Goal: Use online tool/utility: Utilize a website feature to perform a specific function

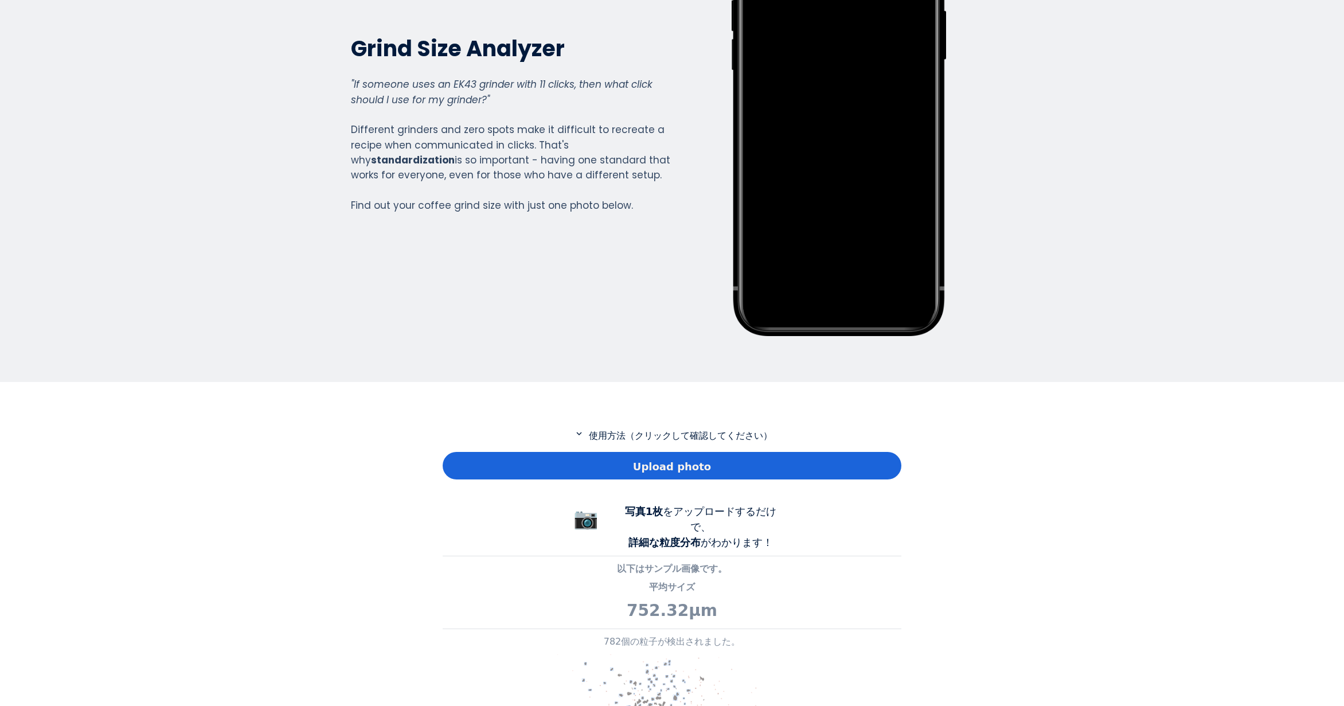
scroll to position [829, 459]
click at [492, 464] on div "Upload photo" at bounding box center [671, 466] width 459 height 28
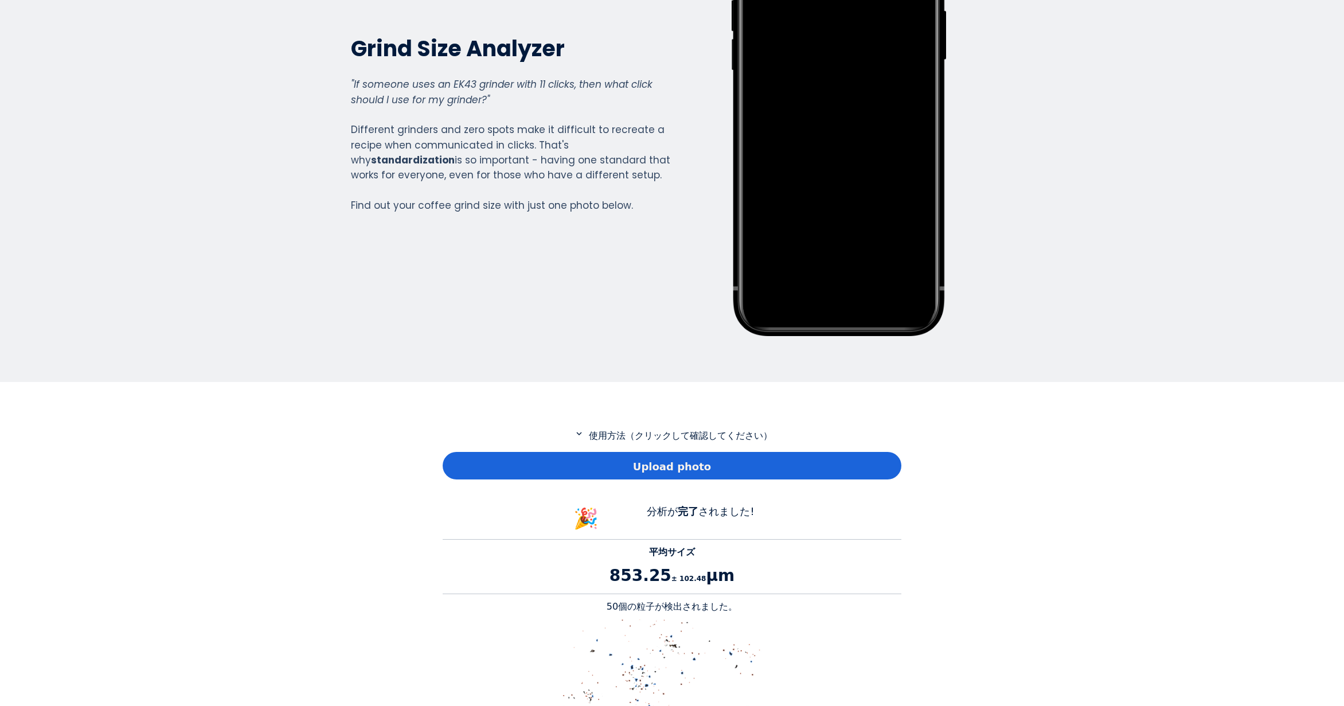
scroll to position [1052, 459]
click at [618, 610] on p "50個の粒子が検出されました。" at bounding box center [671, 607] width 459 height 14
click at [618, 607] on p "50個の粒子が検出されました。" at bounding box center [671, 607] width 459 height 14
copy p "50"
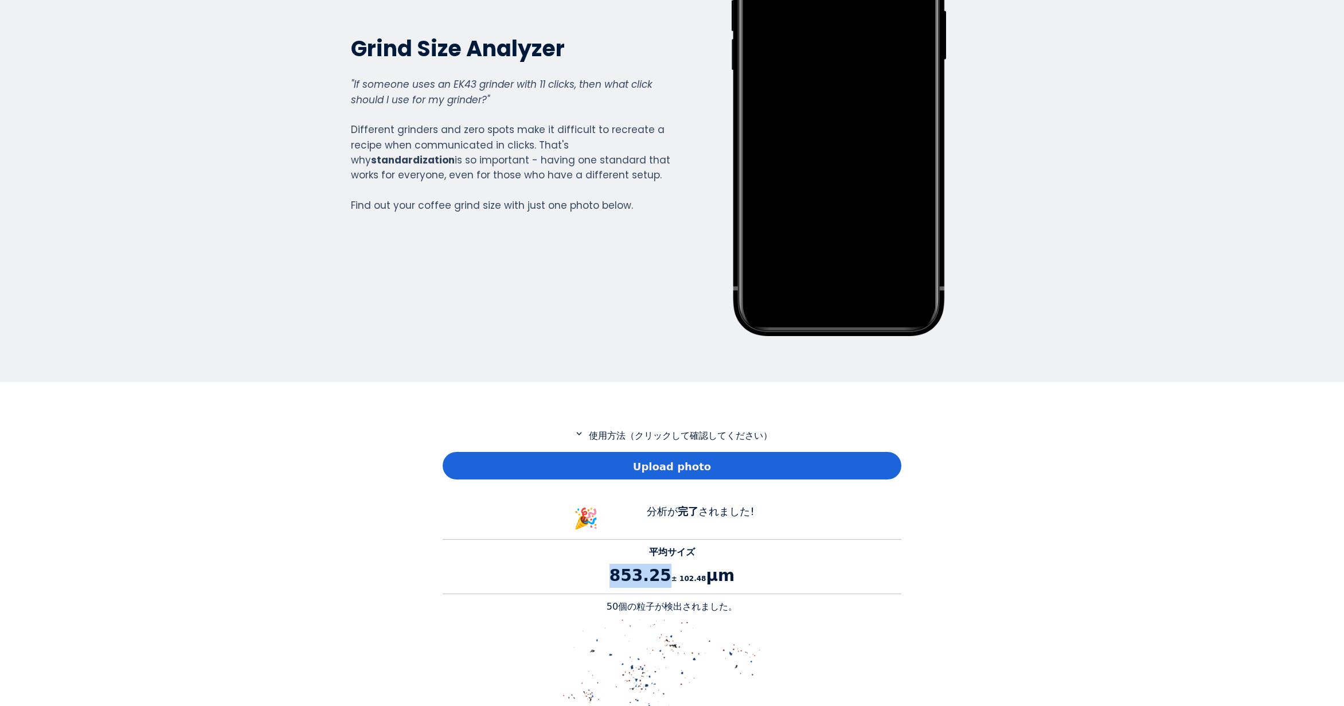
drag, startPoint x: 660, startPoint y: 573, endPoint x: 617, endPoint y: 581, distance: 43.7
click at [617, 581] on p "853.25 ± 102.48 μm" at bounding box center [671, 575] width 459 height 24
copy p "853.25"
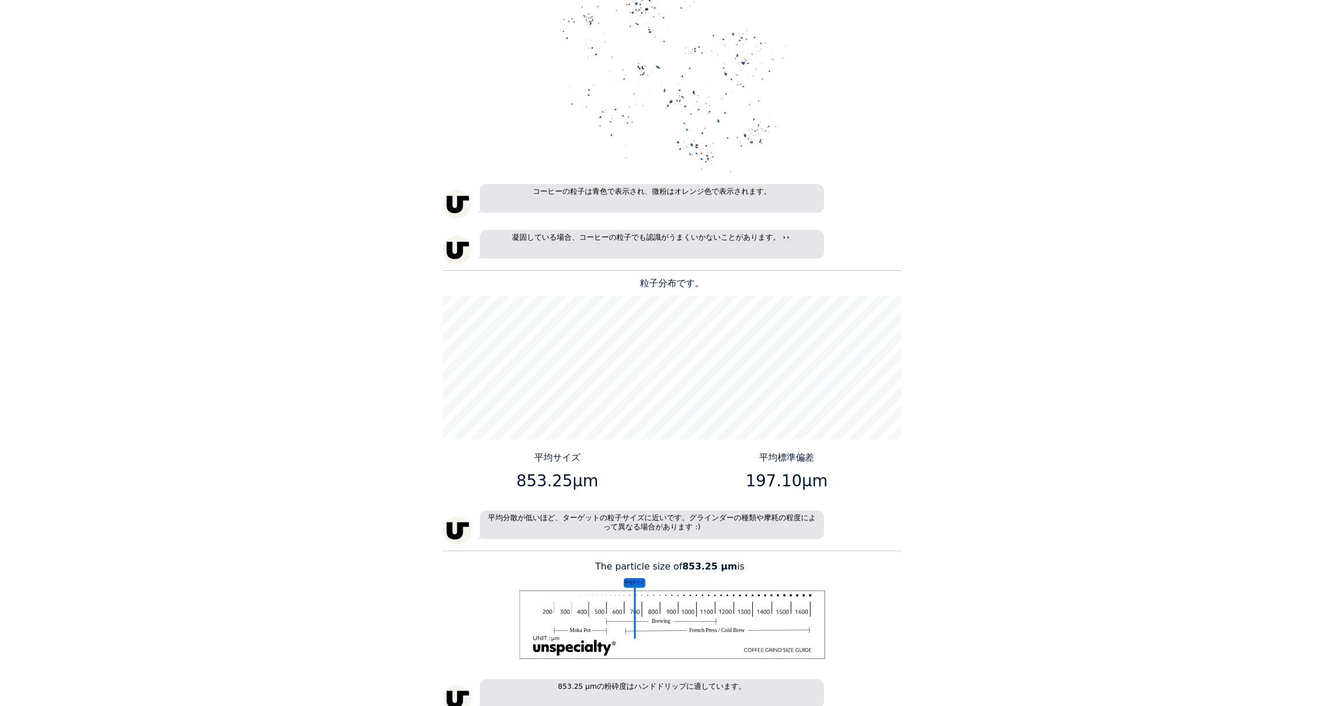
scroll to position [860, 0]
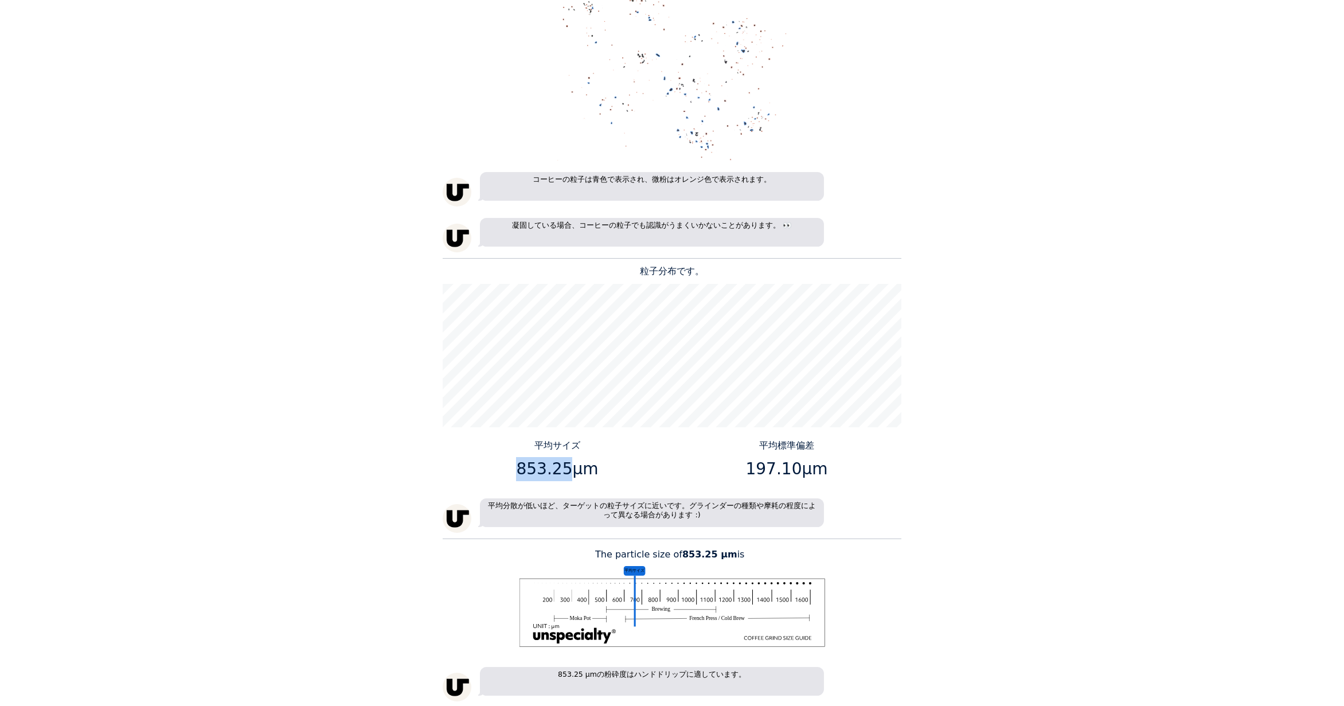
drag, startPoint x: 565, startPoint y: 468, endPoint x: 519, endPoint y: 471, distance: 45.4
click at [519, 471] on p "853.25μm" at bounding box center [557, 469] width 221 height 24
copy p "853.25"
drag, startPoint x: 792, startPoint y: 468, endPoint x: 753, endPoint y: 467, distance: 39.6
click at [753, 467] on p "197.10μm" at bounding box center [786, 469] width 221 height 24
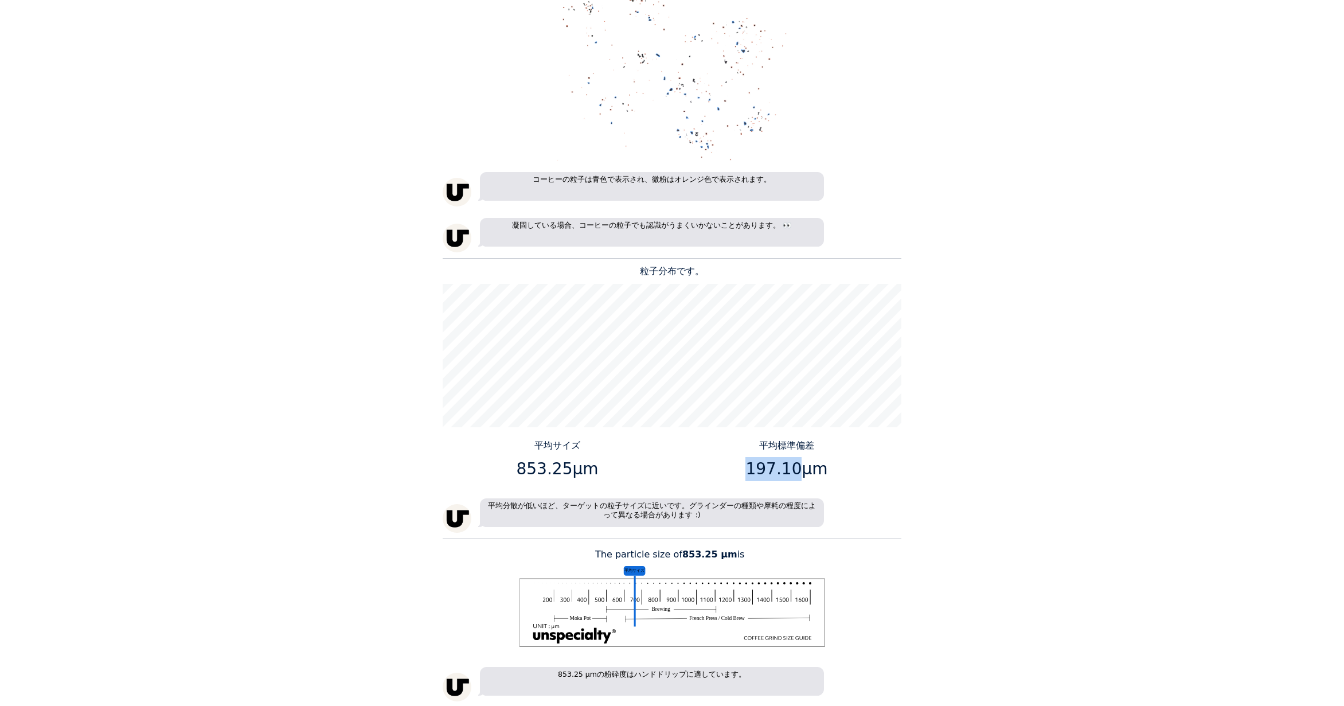
copy p "197.10"
